Goal: Browse casually: Explore the website without a specific task or goal

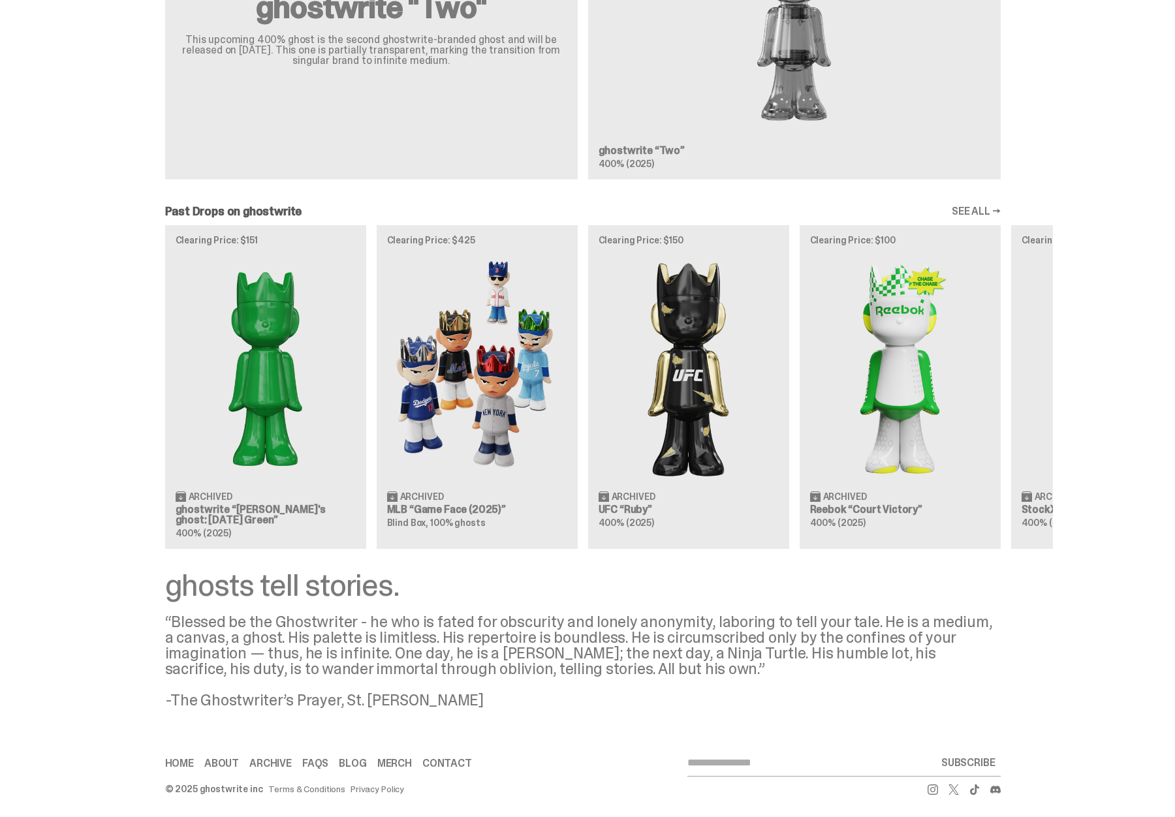
scroll to position [923, 0]
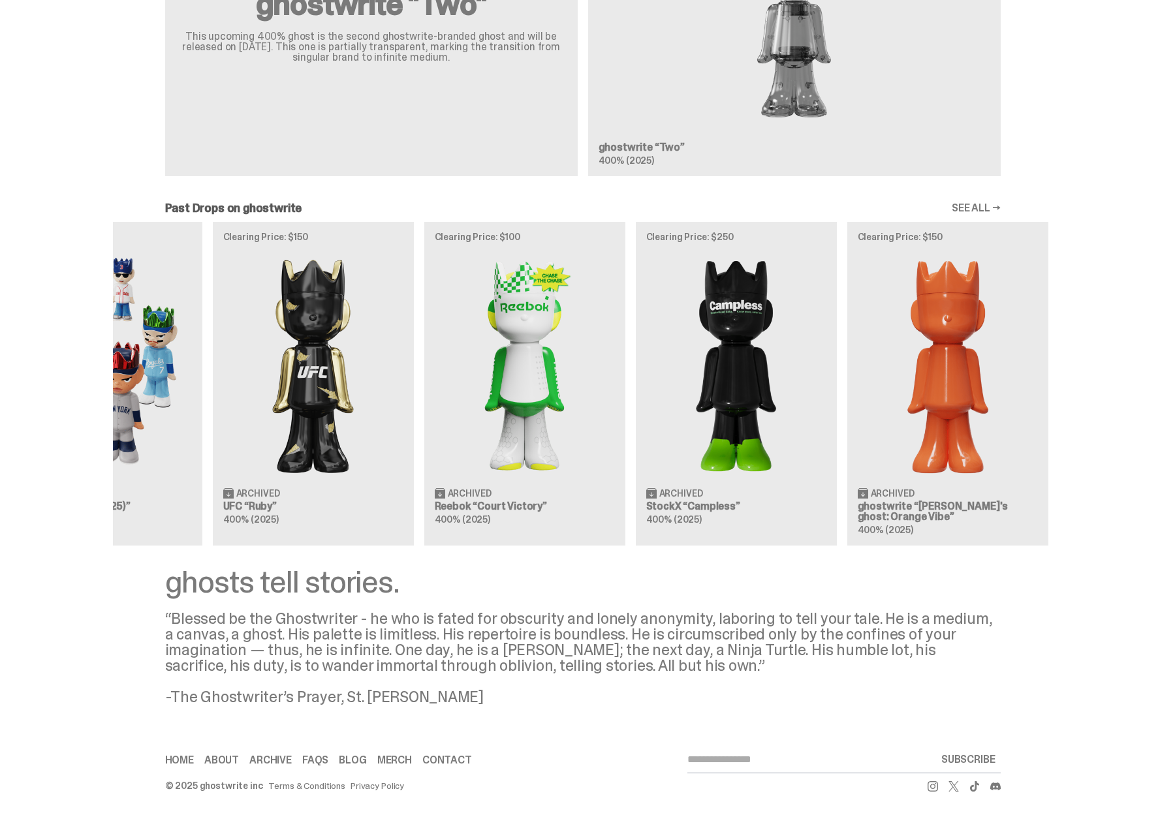
click at [576, 360] on div "Clearing Price: $151 Archived ghostwrite “[PERSON_NAME]'s ghost: [DATE] Green” …" at bounding box center [583, 384] width 940 height 324
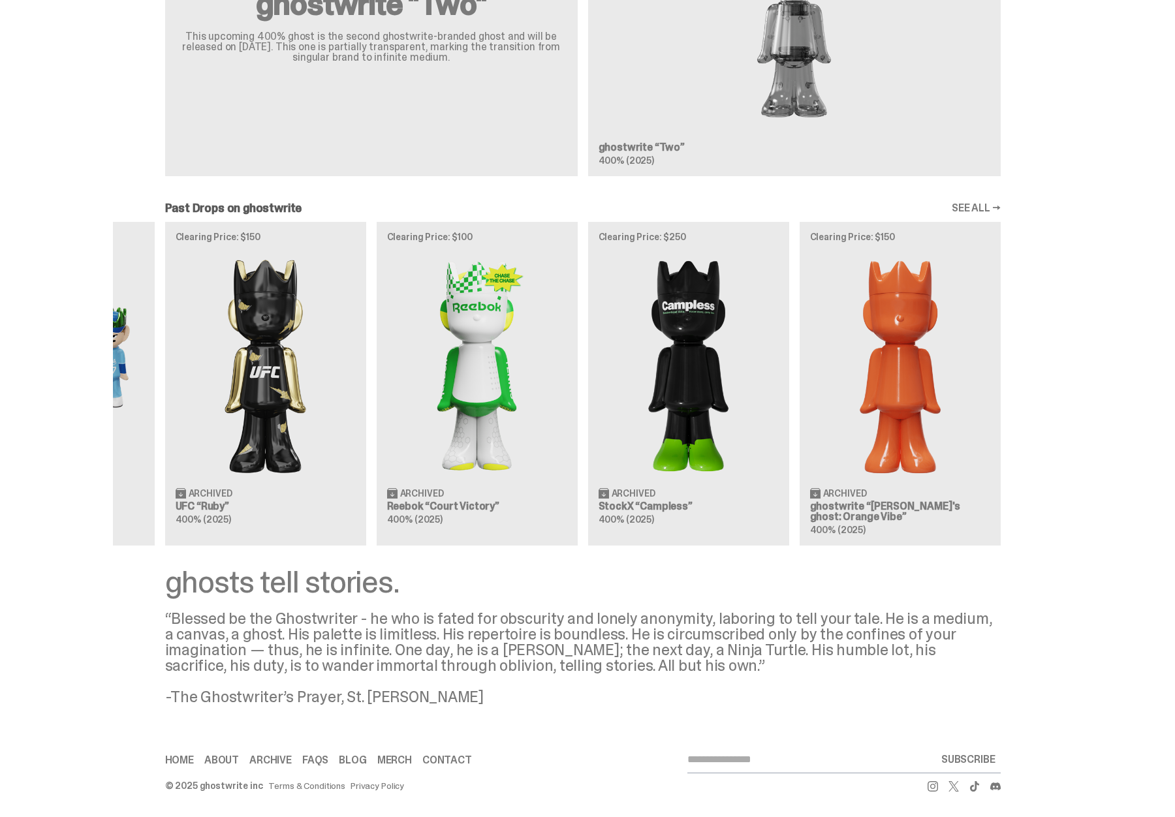
click at [599, 363] on div "Clearing Price: $151 Archived ghostwrite “[PERSON_NAME]'s ghost: [DATE] Green” …" at bounding box center [583, 384] width 940 height 324
click at [773, 364] on div "Clearing Price: $151 Archived ghostwrite “[PERSON_NAME]'s ghost: [DATE] Green” …" at bounding box center [583, 384] width 940 height 324
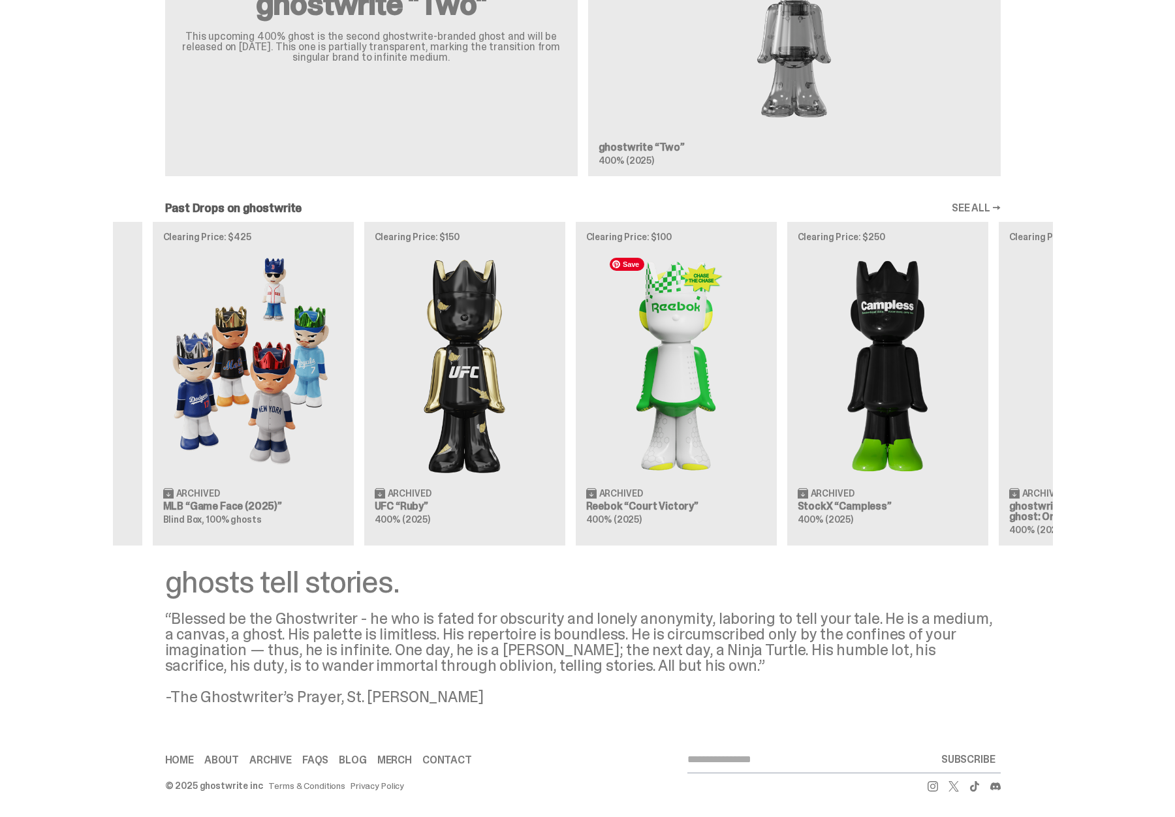
click at [917, 379] on div "Clearing Price: $151 Archived ghostwrite “[PERSON_NAME]'s ghost: [DATE] Green” …" at bounding box center [583, 384] width 940 height 324
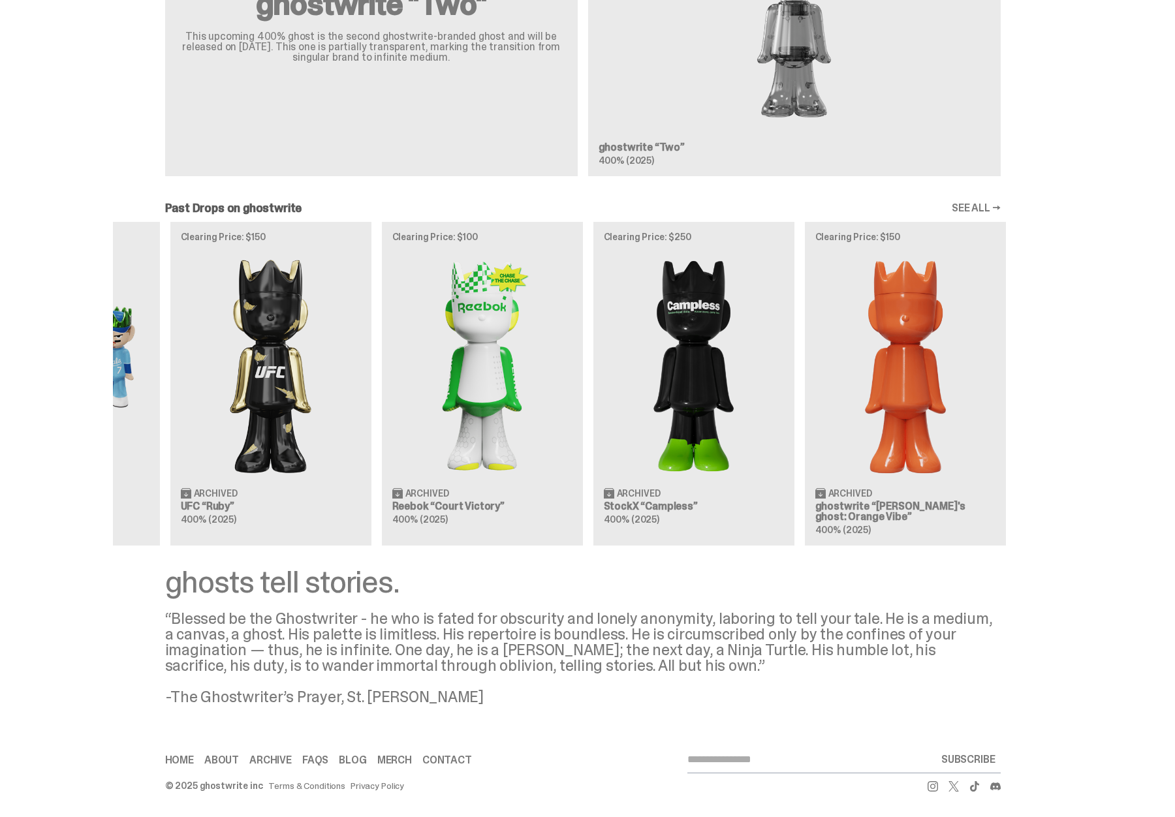
click at [523, 386] on div "Clearing Price: $151 Archived ghostwrite “[PERSON_NAME]'s ghost: [DATE] Green” …" at bounding box center [583, 384] width 940 height 324
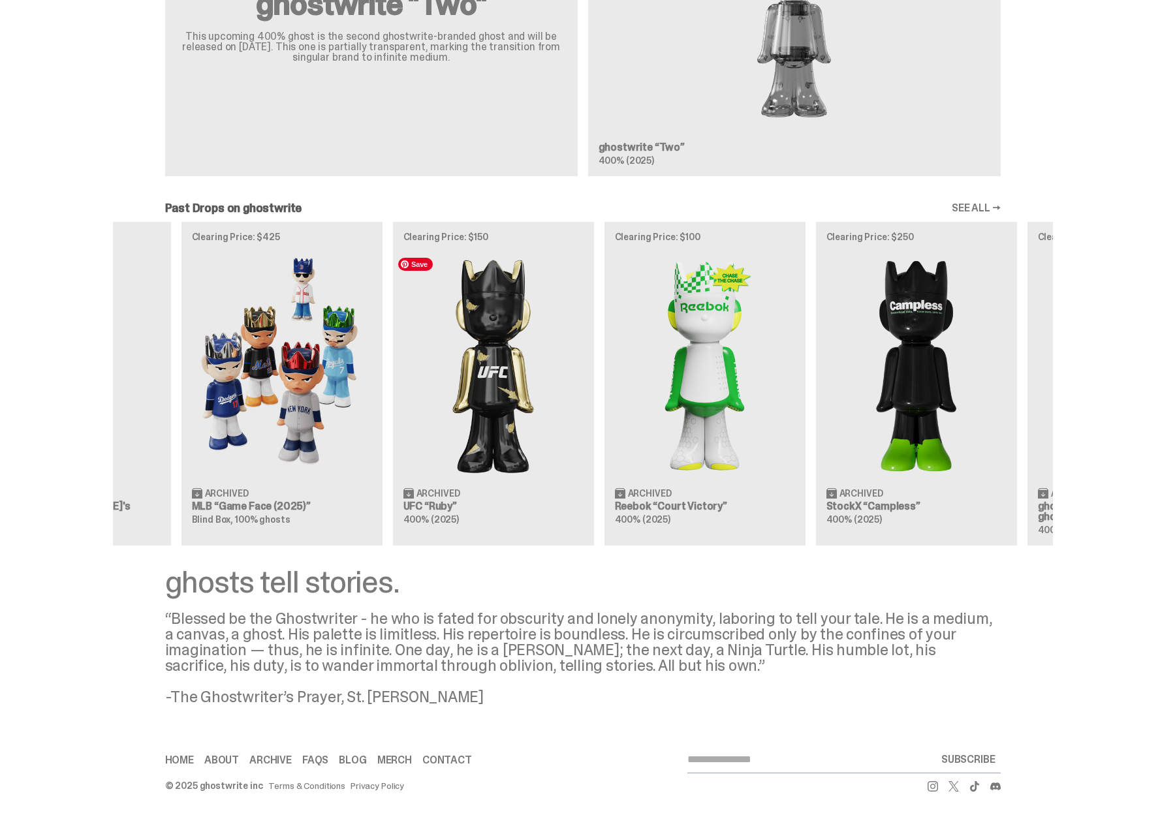
click at [875, 365] on div "Clearing Price: $151 Archived ghostwrite “[PERSON_NAME]'s ghost: [DATE] Green” …" at bounding box center [583, 384] width 940 height 324
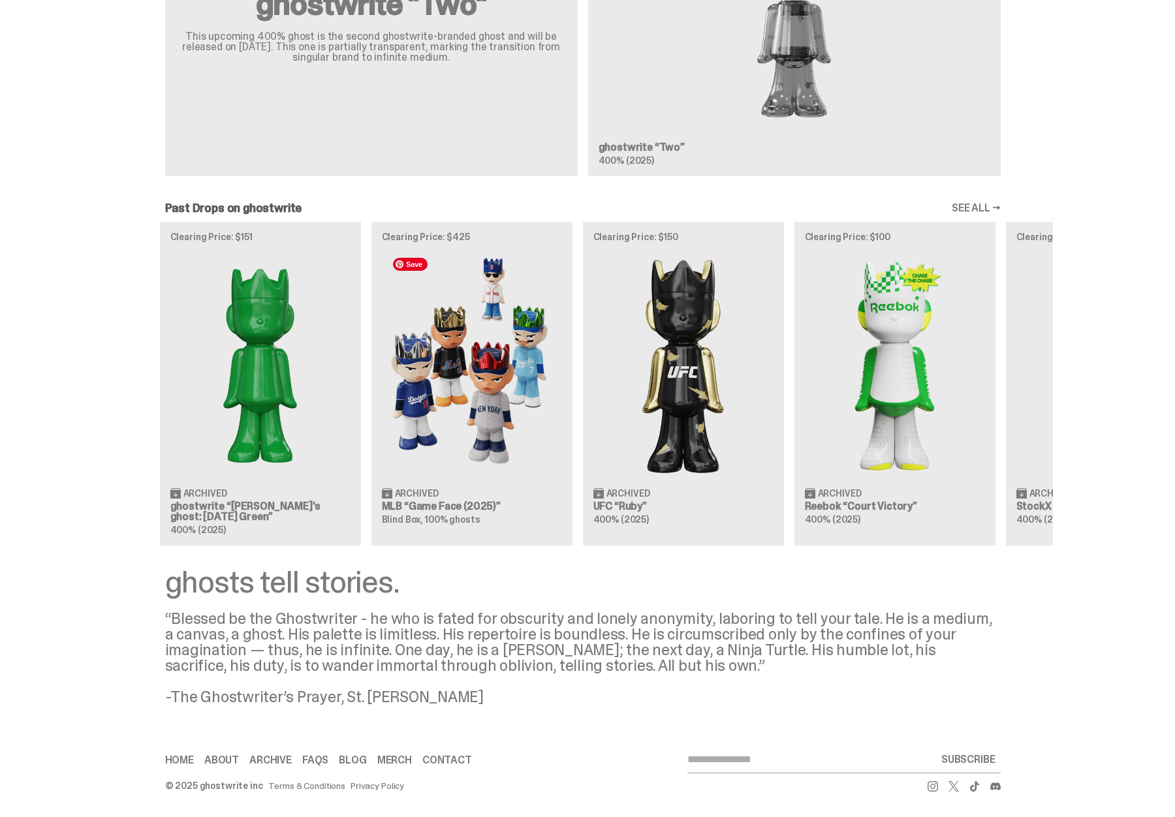
scroll to position [0, 0]
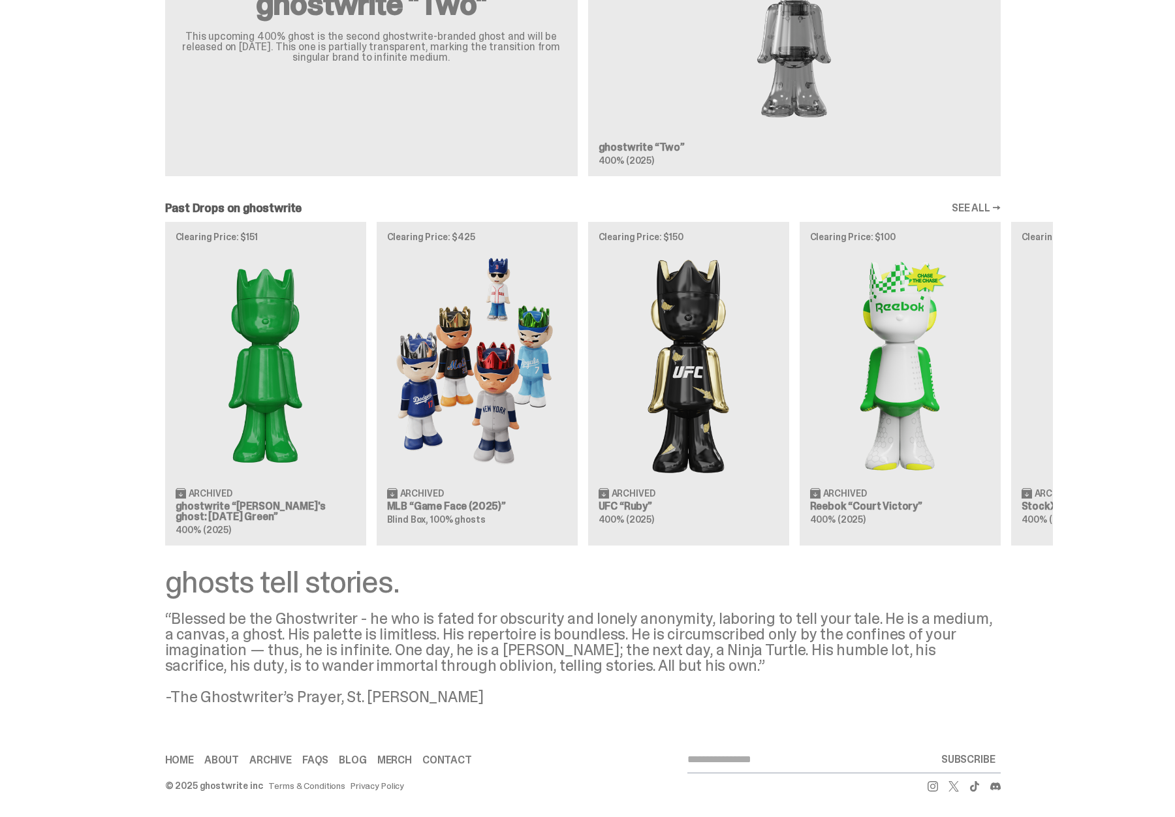
click at [885, 360] on div "Clearing Price: $151 Archived ghostwrite “[PERSON_NAME]'s ghost: [DATE] Green” …" at bounding box center [583, 384] width 940 height 324
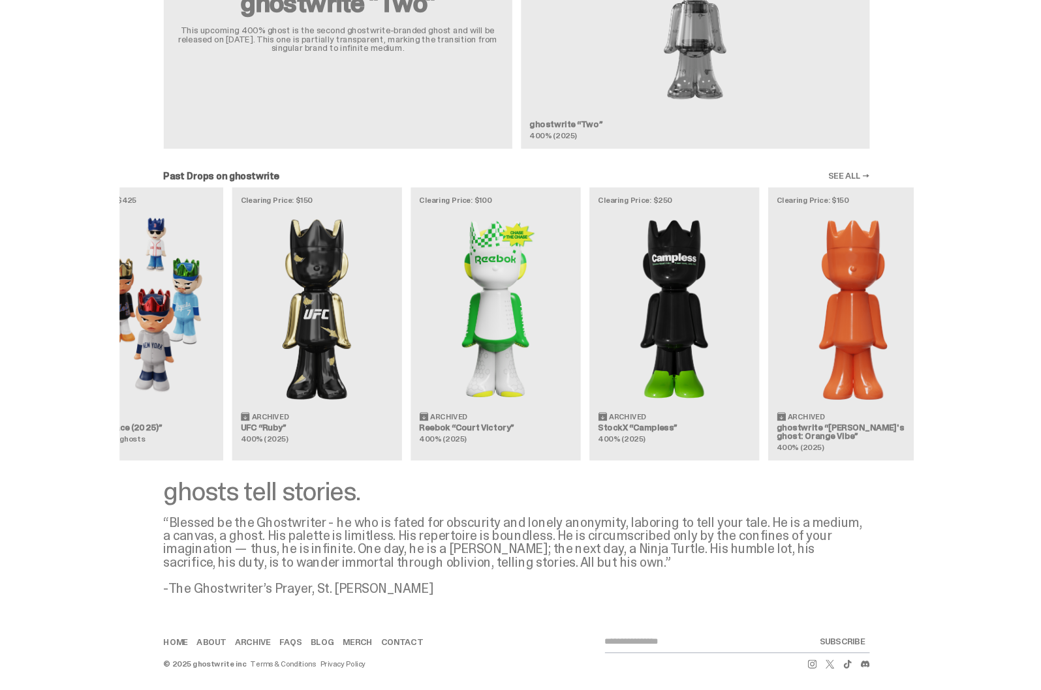
scroll to position [0, 375]
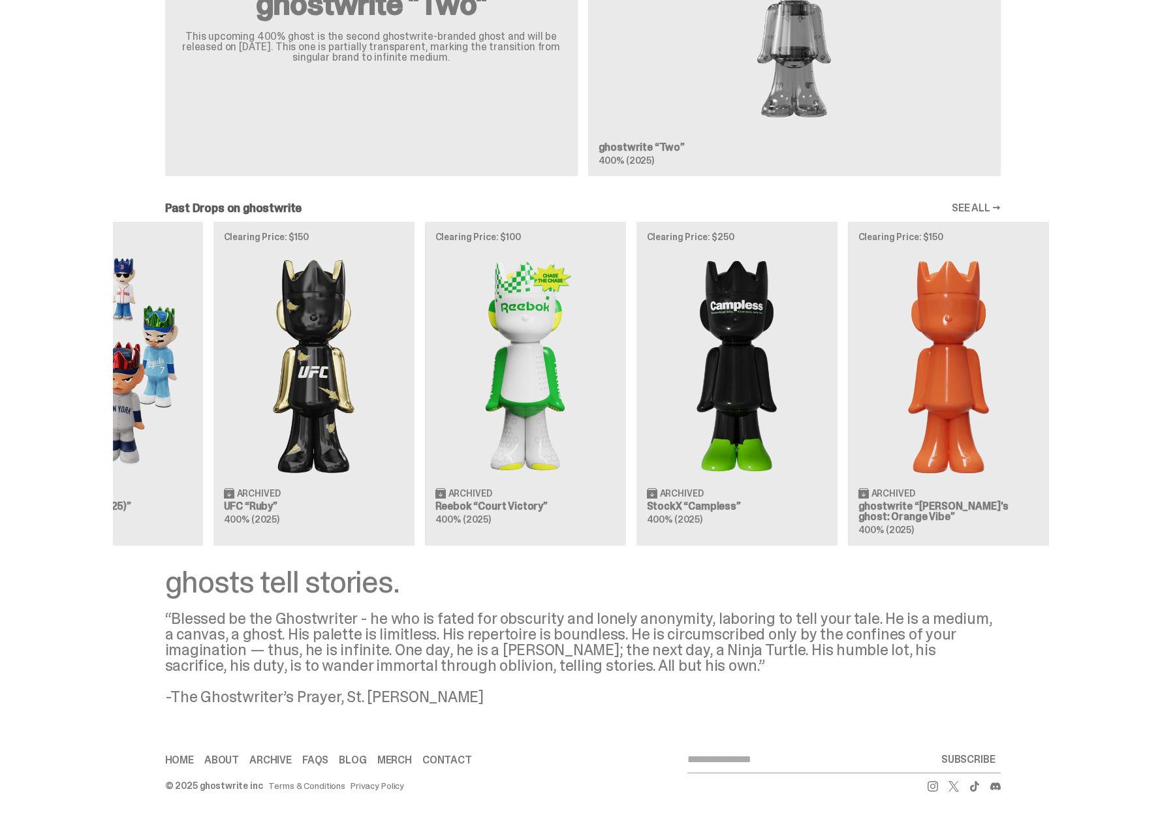
click at [504, 371] on div "Clearing Price: $151 Archived ghostwrite “[PERSON_NAME]'s ghost: [DATE] Green” …" at bounding box center [583, 384] width 940 height 324
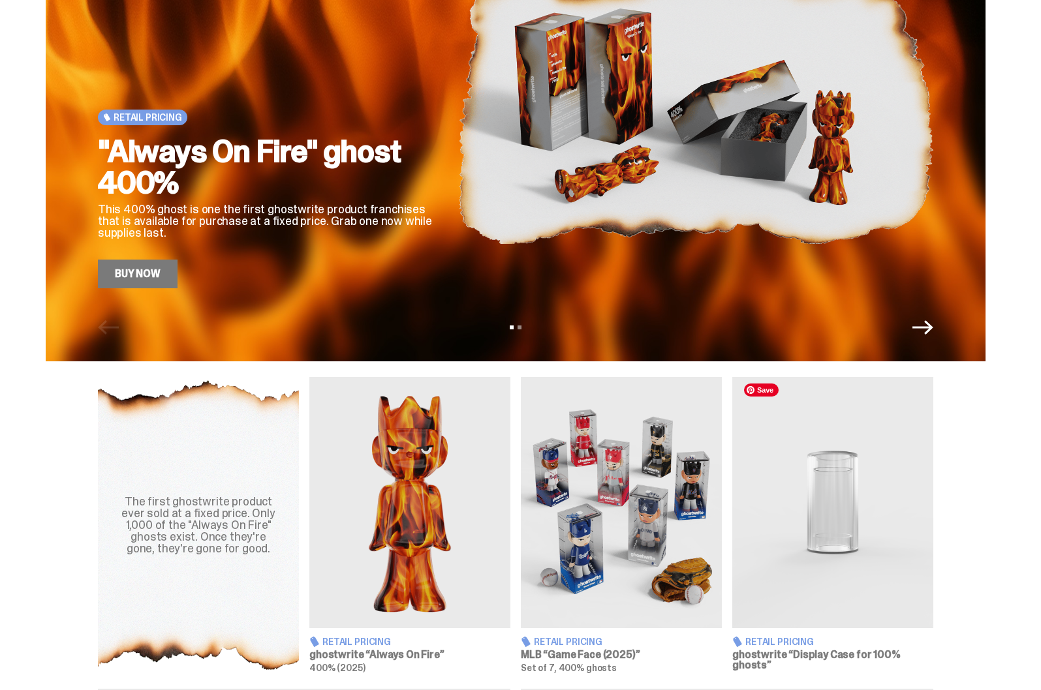
scroll to position [47, 0]
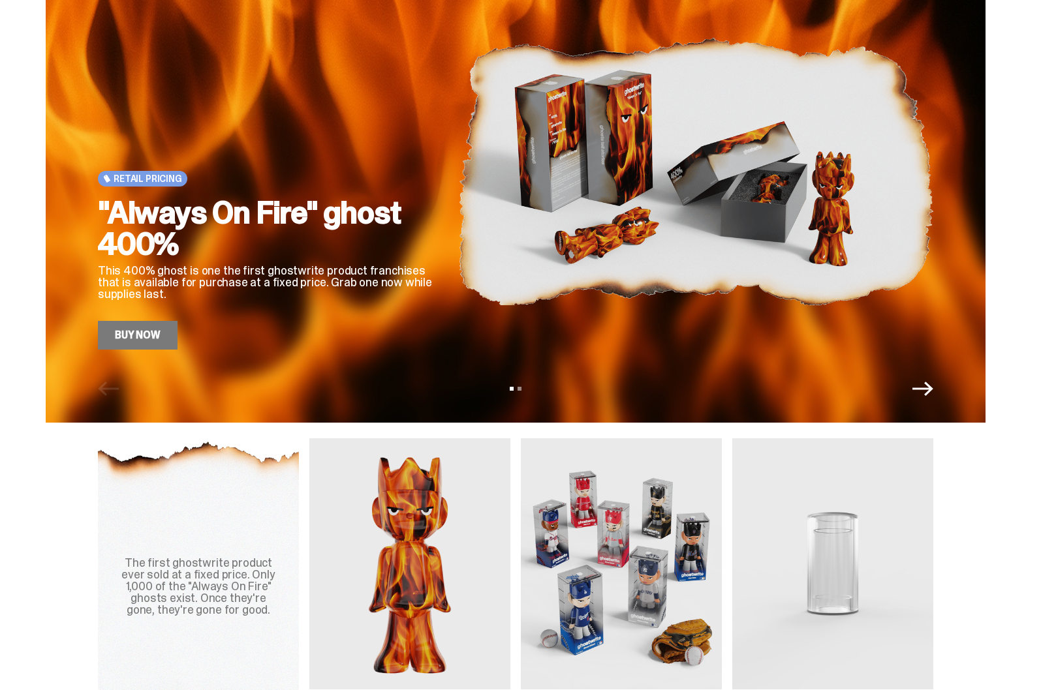
click at [923, 390] on icon "Next" at bounding box center [922, 389] width 21 height 21
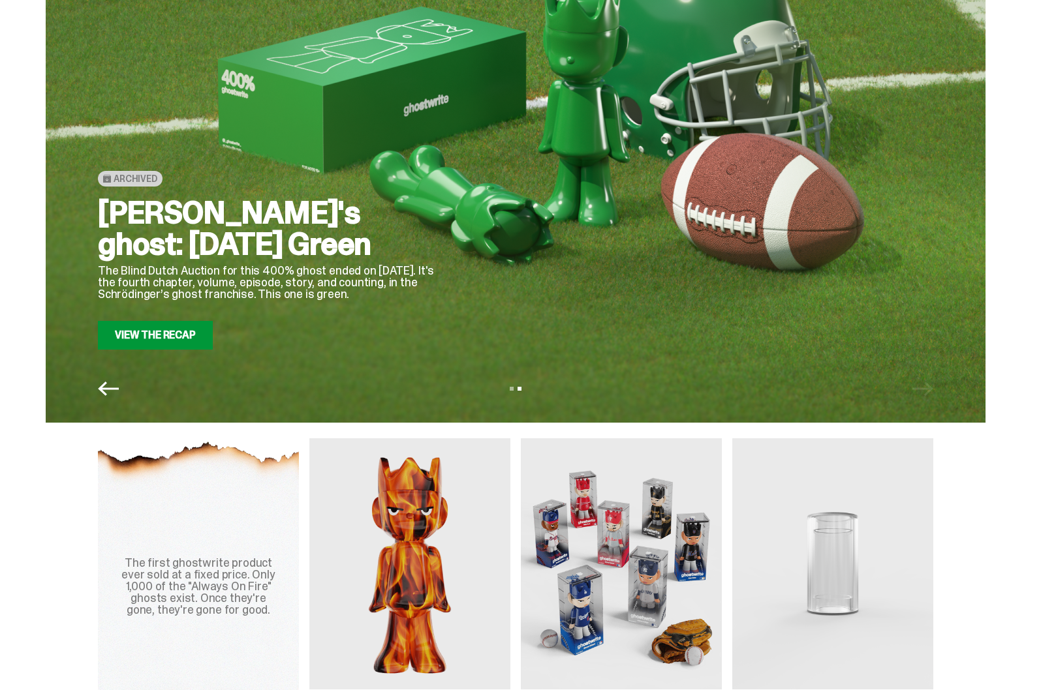
click at [925, 394] on div "View slide 1 View slide 2" at bounding box center [516, 389] width 940 height 21
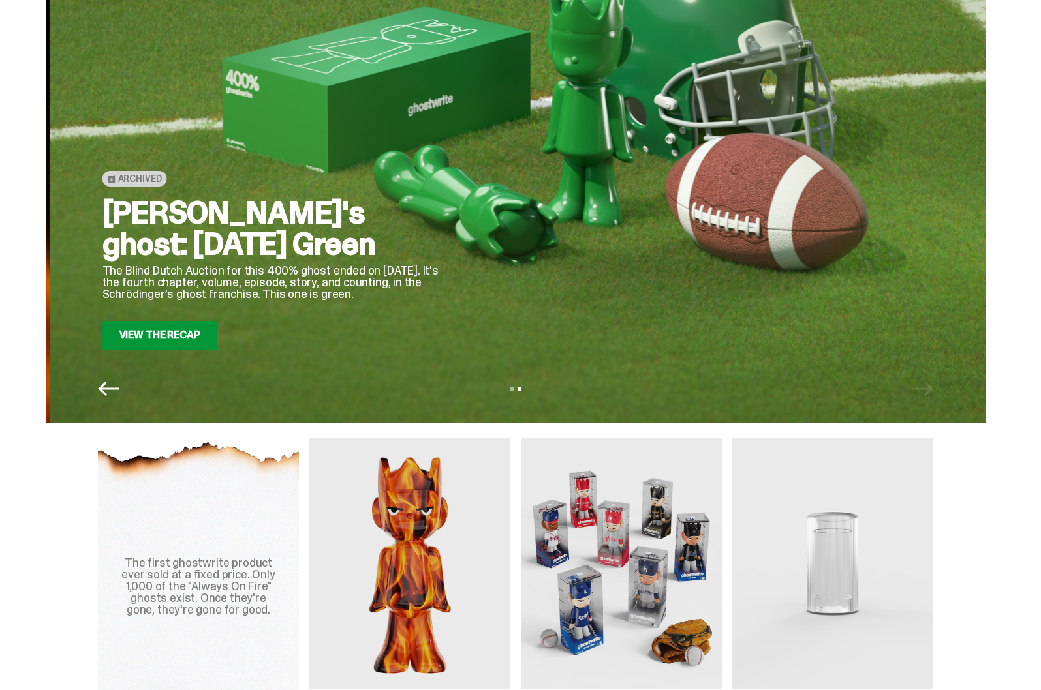
click at [693, 422] on div "Archived [PERSON_NAME]'s ghost: [DATE] Green The Blind Dutch Auction for this 4…" at bounding box center [520, 188] width 940 height 470
click at [733, 347] on div at bounding box center [699, 171] width 475 height 356
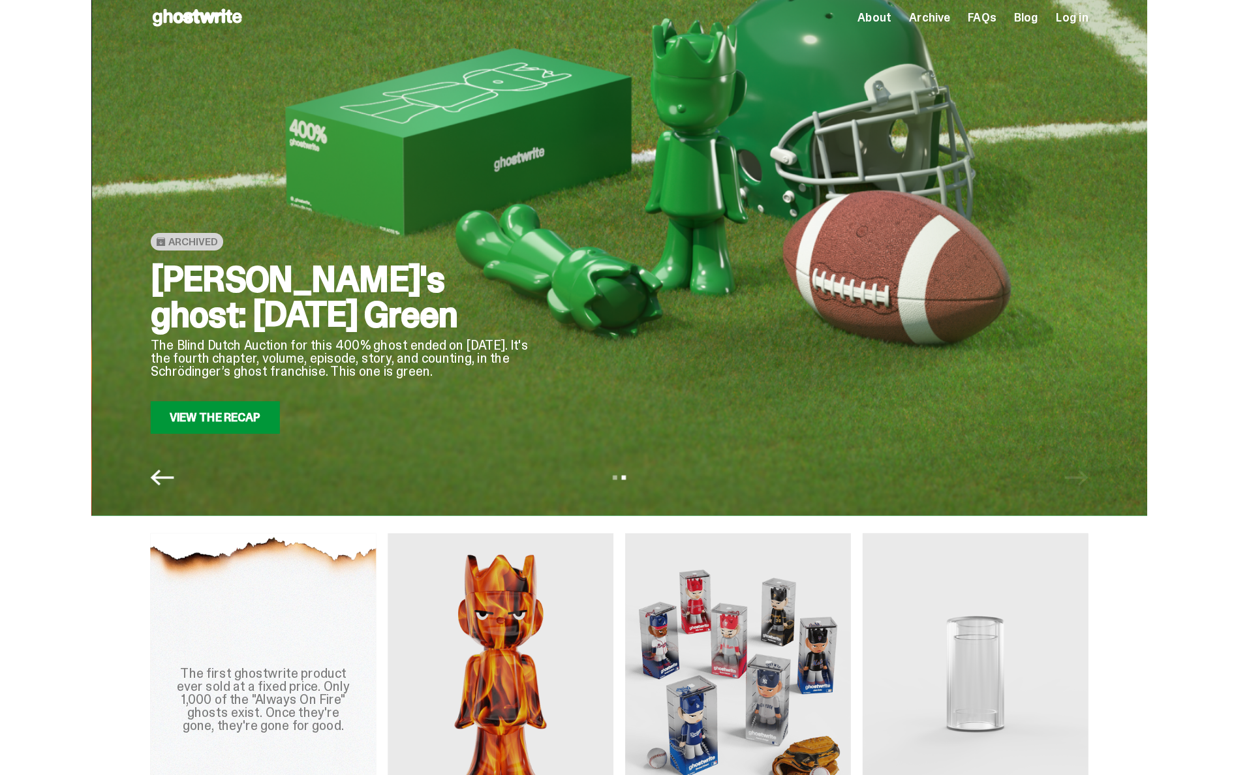
scroll to position [0, 0]
